Goal: Information Seeking & Learning: Learn about a topic

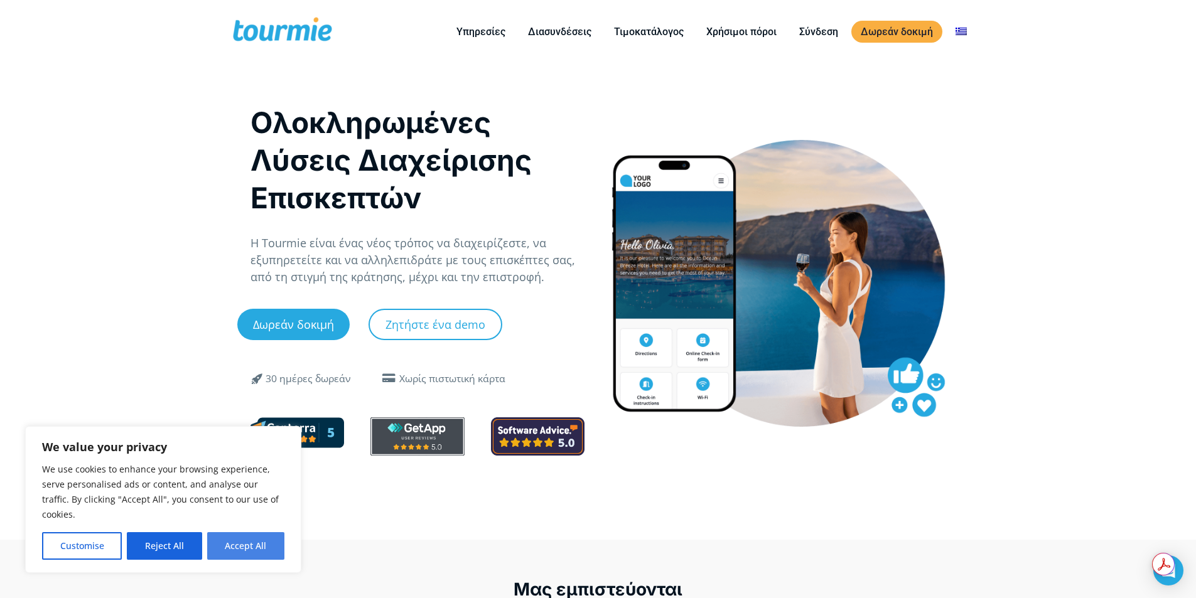
click at [236, 544] on button "Accept All" at bounding box center [245, 546] width 77 height 28
checkbox input "true"
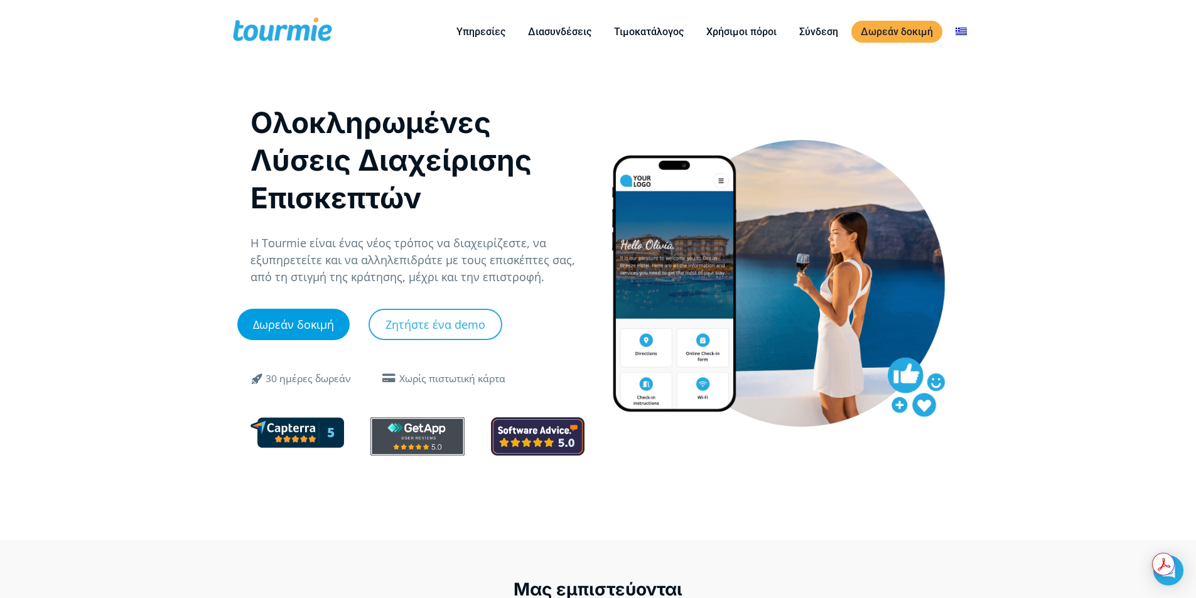
click at [302, 324] on link "Δωρεάν δοκιμή" at bounding box center [293, 324] width 112 height 31
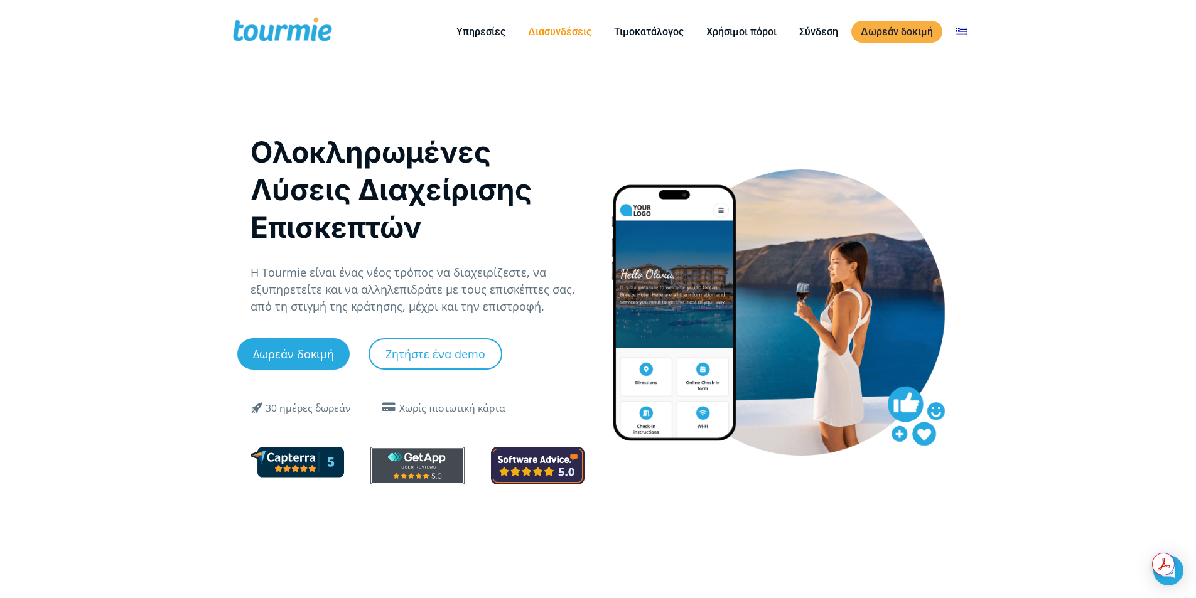
click at [556, 30] on link "Διασυνδέσεις" at bounding box center [560, 32] width 82 height 16
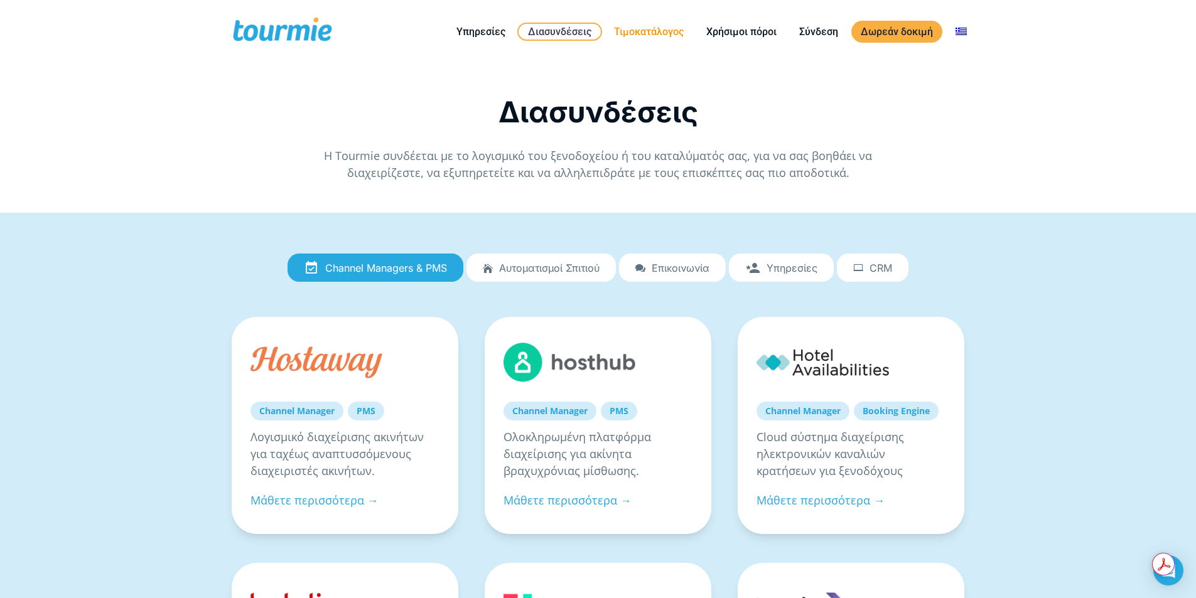
click at [637, 28] on link "Τιμοκατάλογος" at bounding box center [649, 32] width 89 height 16
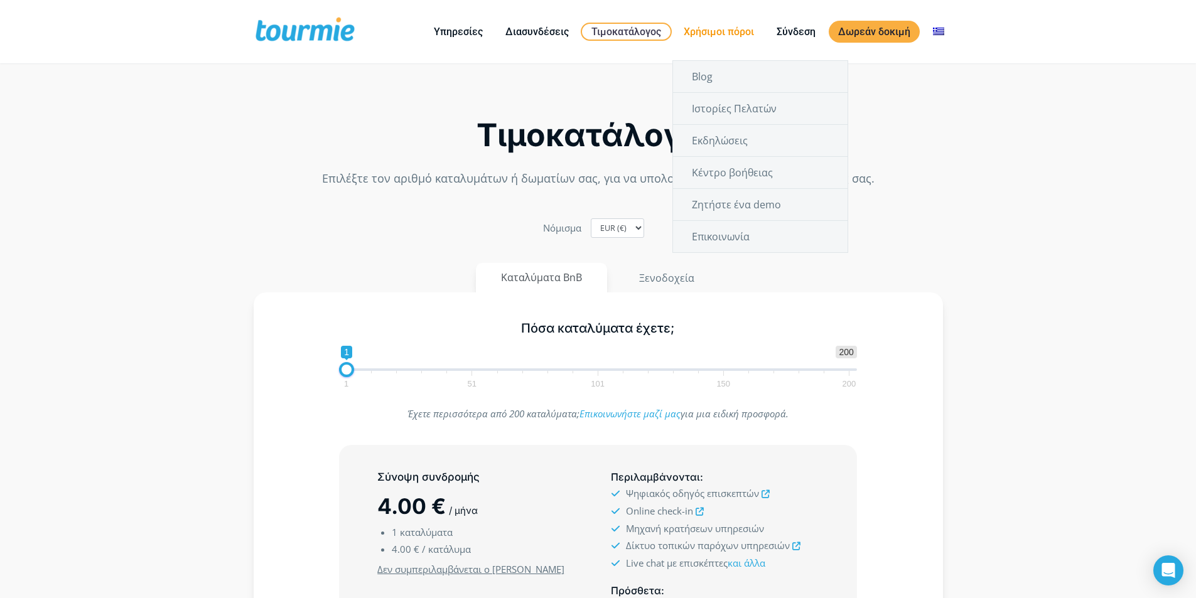
click at [724, 25] on link "Χρήσιμοι πόροι" at bounding box center [718, 32] width 89 height 16
click at [738, 109] on link "Ιστορίες Πελατών" at bounding box center [760, 108] width 175 height 31
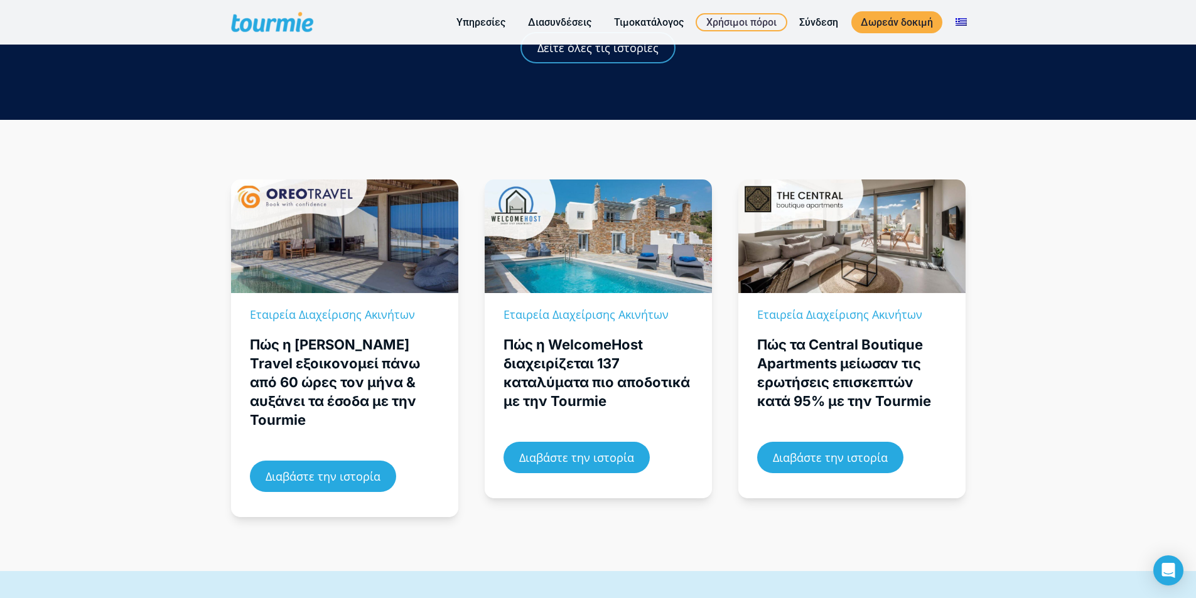
scroll to position [126, 0]
